Goal: Task Accomplishment & Management: Use online tool/utility

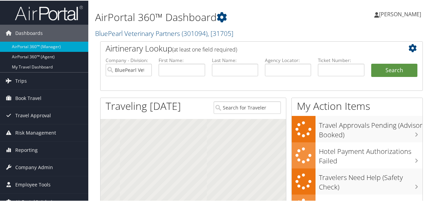
click at [149, 32] on link "BluePearl Veterinary Partners ( 301094 ) , [ 31705 ]" at bounding box center [164, 32] width 138 height 9
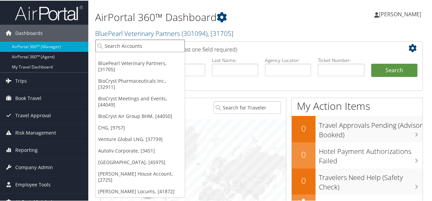
click at [147, 48] on input "search" at bounding box center [139, 45] width 89 height 13
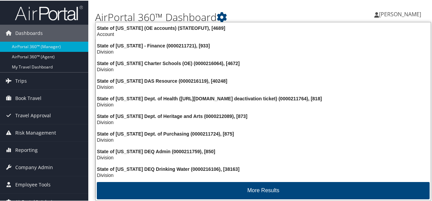
type input "state of utah"
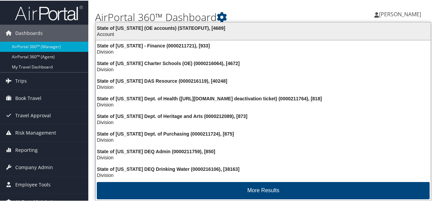
click at [155, 29] on div "State of Utah (OE accounts) (STATEOFUT), [4689]" at bounding box center [263, 27] width 343 height 6
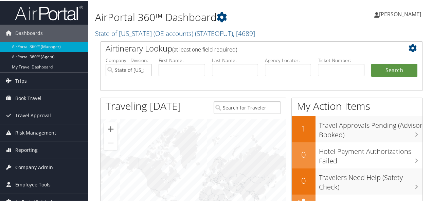
click at [33, 168] on span "Company Admin" at bounding box center [34, 167] width 38 height 17
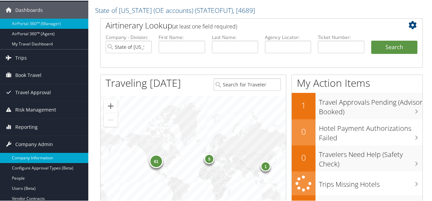
scroll to position [34, 0]
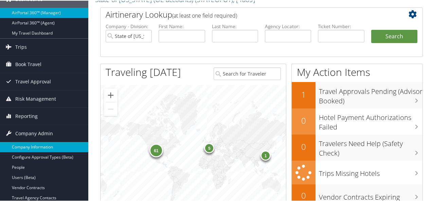
click at [38, 150] on link "Company Information" at bounding box center [44, 147] width 88 height 10
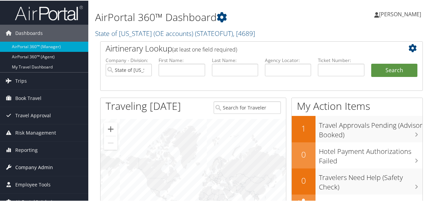
click at [31, 167] on span "Company Admin" at bounding box center [34, 167] width 38 height 17
click at [24, 150] on span "Reporting" at bounding box center [26, 149] width 22 height 17
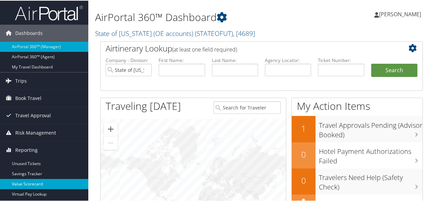
scroll to position [34, 0]
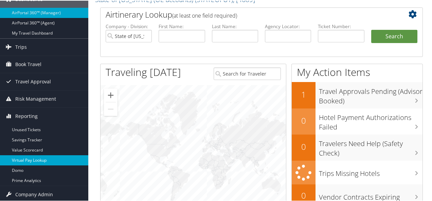
click at [22, 157] on link "Virtual Pay Lookup" at bounding box center [44, 160] width 88 height 10
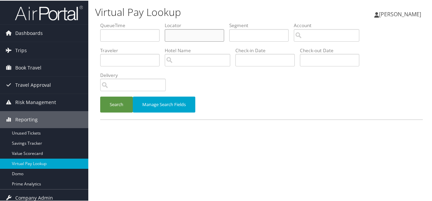
click at [183, 32] on input "text" at bounding box center [194, 35] width 59 height 13
type input "SVFYTD"
click at [120, 103] on button "Search" at bounding box center [116, 104] width 33 height 16
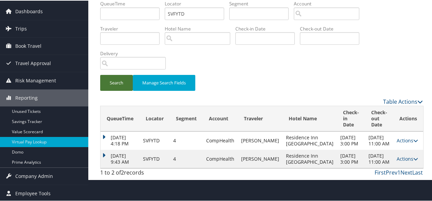
scroll to position [38, 0]
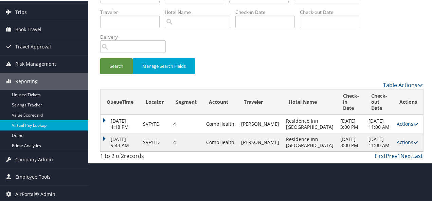
click at [397, 145] on link "Actions" at bounding box center [407, 142] width 21 height 6
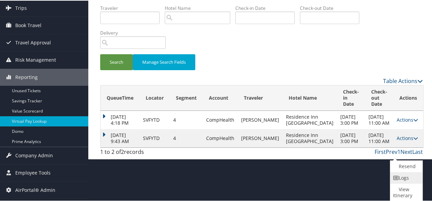
click at [403, 176] on link "Logs" at bounding box center [405, 178] width 31 height 12
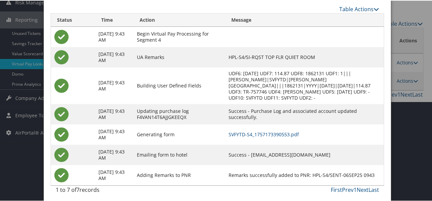
scroll to position [108, 0]
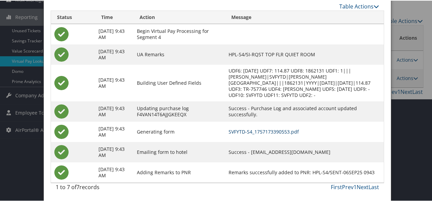
click at [276, 130] on link "SVFYTD-S4_1757173390553.pdf" at bounding box center [264, 131] width 70 height 6
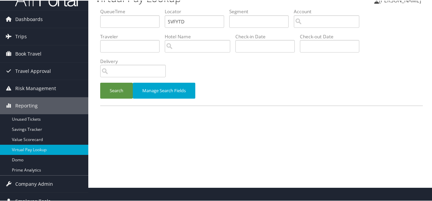
scroll to position [4, 0]
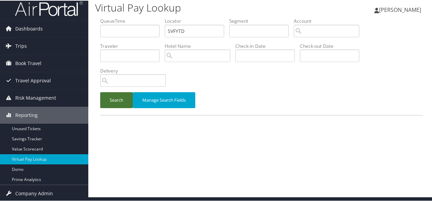
click at [120, 97] on button "Search" at bounding box center [116, 100] width 33 height 16
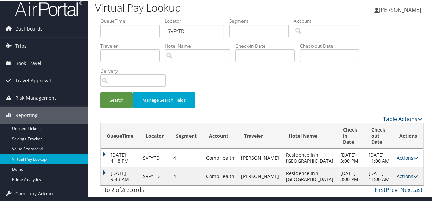
click at [397, 179] on link "Actions" at bounding box center [407, 175] width 21 height 6
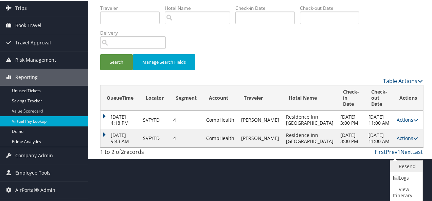
click at [406, 164] on link "Resend" at bounding box center [405, 166] width 31 height 12
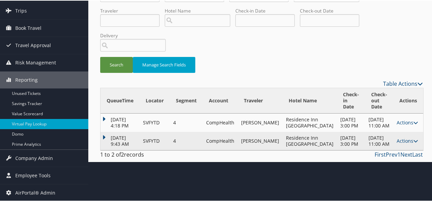
scroll to position [38, 0]
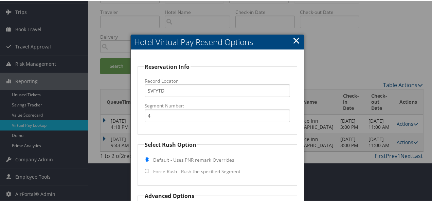
click at [151, 172] on fieldset "Select Rush Option Default - Uses PNR remark Overrides Force Rush - Rush the sp…" at bounding box center [218, 162] width 160 height 45
click at [143, 171] on fieldset "Select Rush Option Default - Uses PNR remark Overrides Force Rush - Rush the sp…" at bounding box center [218, 162] width 160 height 45
click at [147, 169] on input "Force Rush - Rush the specified Segment" at bounding box center [147, 170] width 4 height 4
radio input "true"
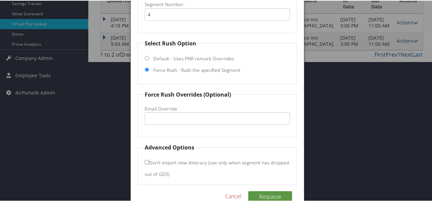
scroll to position [140, 0]
drag, startPoint x: 175, startPoint y: 114, endPoint x: 191, endPoint y: 114, distance: 16.6
click at [175, 114] on input "Email Override" at bounding box center [217, 117] width 145 height 13
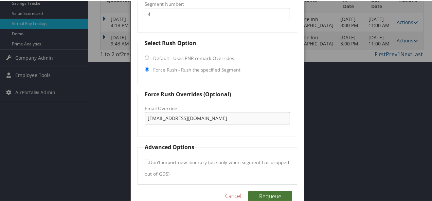
type input "ricolumbia@immhotels.com"
click at [259, 197] on button "Requeue" at bounding box center [270, 195] width 44 height 11
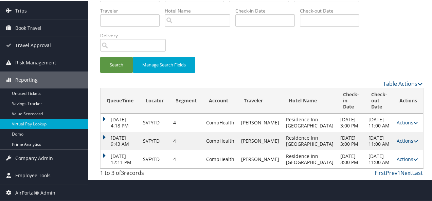
scroll to position [0, 0]
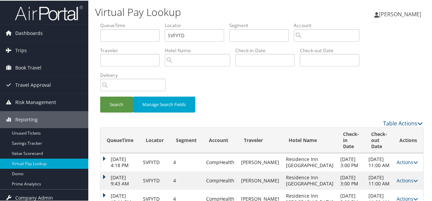
click at [34, 15] on img at bounding box center [49, 12] width 68 height 16
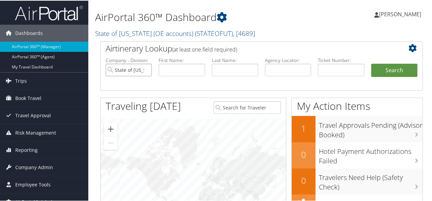
click at [146, 69] on input "State of [US_STATE] (OE accounts)" at bounding box center [129, 69] width 46 height 13
drag, startPoint x: 278, startPoint y: 69, endPoint x: 278, endPoint y: 64, distance: 5.1
click at [278, 69] on input "text" at bounding box center [288, 69] width 46 height 13
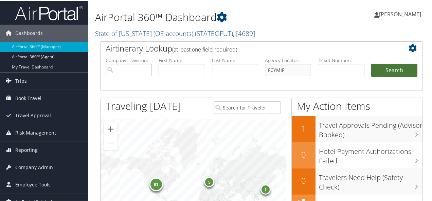
type input "FCYMIF"
click at [389, 68] on button "Search" at bounding box center [394, 70] width 46 height 14
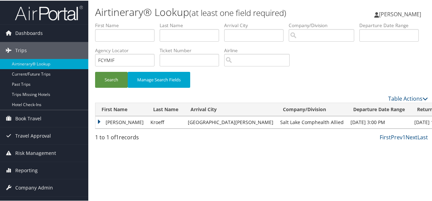
click at [96, 122] on td "Alexandra" at bounding box center [121, 122] width 52 height 12
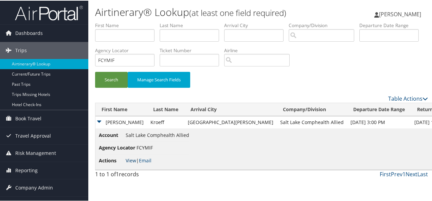
click at [129, 159] on link "View" at bounding box center [131, 160] width 11 height 6
drag, startPoint x: 199, startPoint y: 61, endPoint x: 154, endPoint y: 63, distance: 44.5
click at [154, 21] on ul "First Name Last Name Departure City Arrival City Company/Division Airport/City …" at bounding box center [261, 21] width 333 height 0
click at [128, 36] on input "text" at bounding box center [124, 35] width 59 height 13
type input "eric"
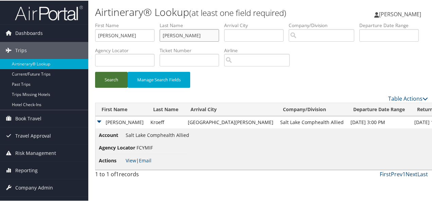
type input "kim"
click at [107, 78] on button "Search" at bounding box center [111, 79] width 33 height 16
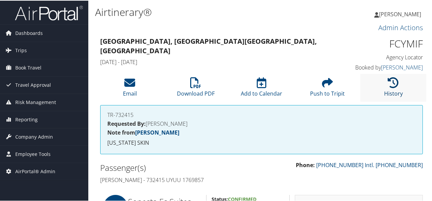
click at [388, 84] on icon at bounding box center [393, 82] width 11 height 11
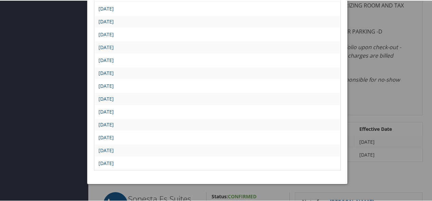
scroll to position [272, 0]
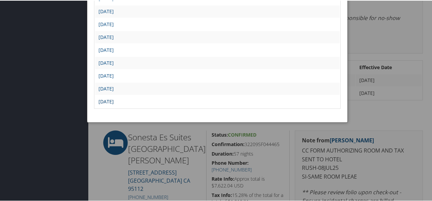
click at [114, 101] on link "[DATE]" at bounding box center [105, 101] width 15 height 6
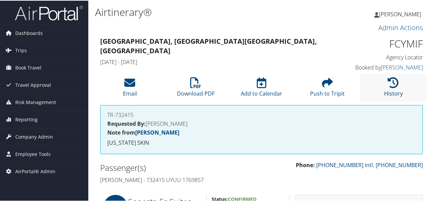
click at [388, 84] on icon at bounding box center [393, 82] width 11 height 11
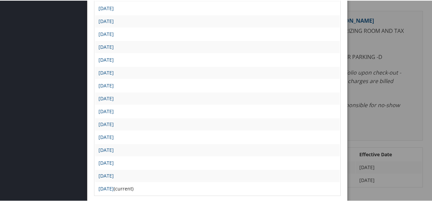
scroll to position [204, 0]
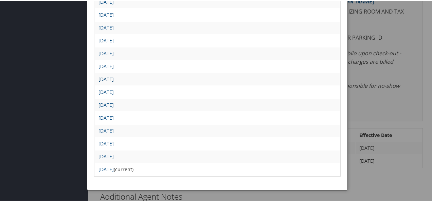
click at [114, 77] on link "[DATE]" at bounding box center [105, 78] width 15 height 6
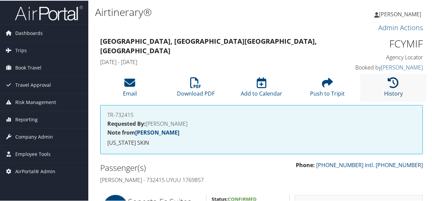
click at [389, 85] on icon at bounding box center [393, 82] width 11 height 11
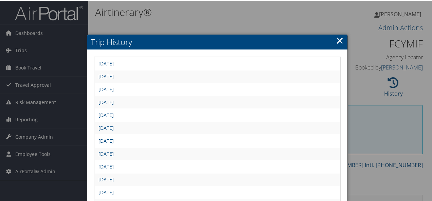
click at [340, 44] on link "×" at bounding box center [340, 40] width 8 height 14
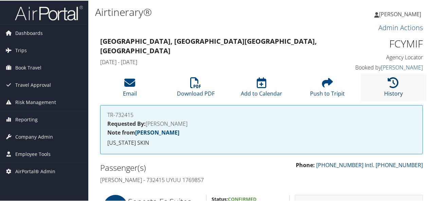
click at [392, 80] on icon at bounding box center [393, 82] width 11 height 11
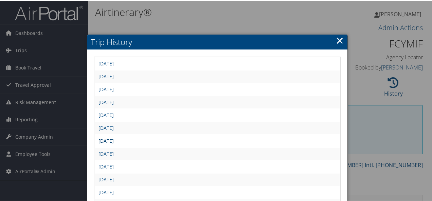
click at [114, 140] on link "[DATE]" at bounding box center [105, 140] width 15 height 6
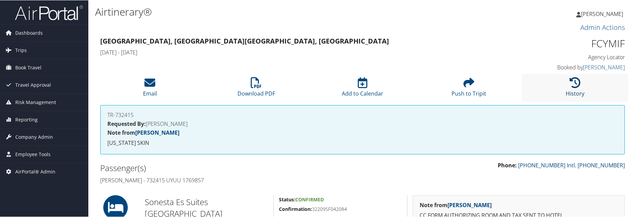
click at [432, 87] on icon at bounding box center [574, 82] width 11 height 11
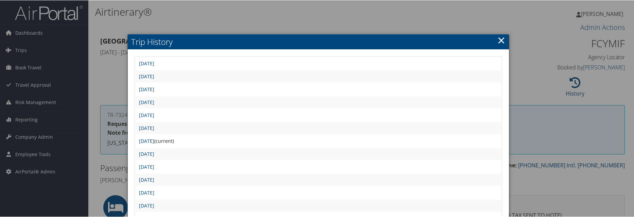
click at [432, 39] on link "×" at bounding box center [501, 40] width 8 height 14
